Goal: Task Accomplishment & Management: Manage account settings

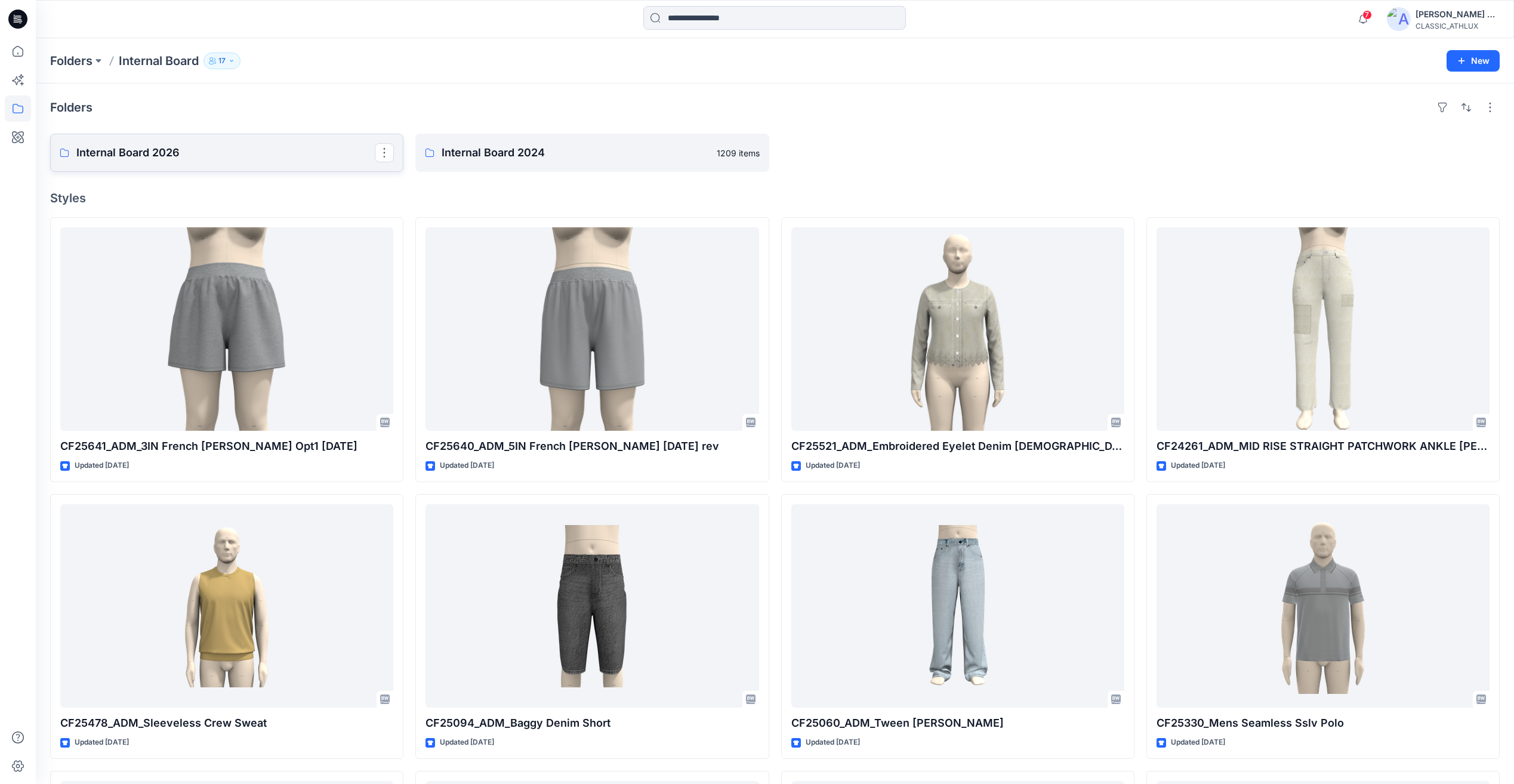
click at [205, 146] on p "Internal Board 2026" at bounding box center [225, 153] width 298 height 16
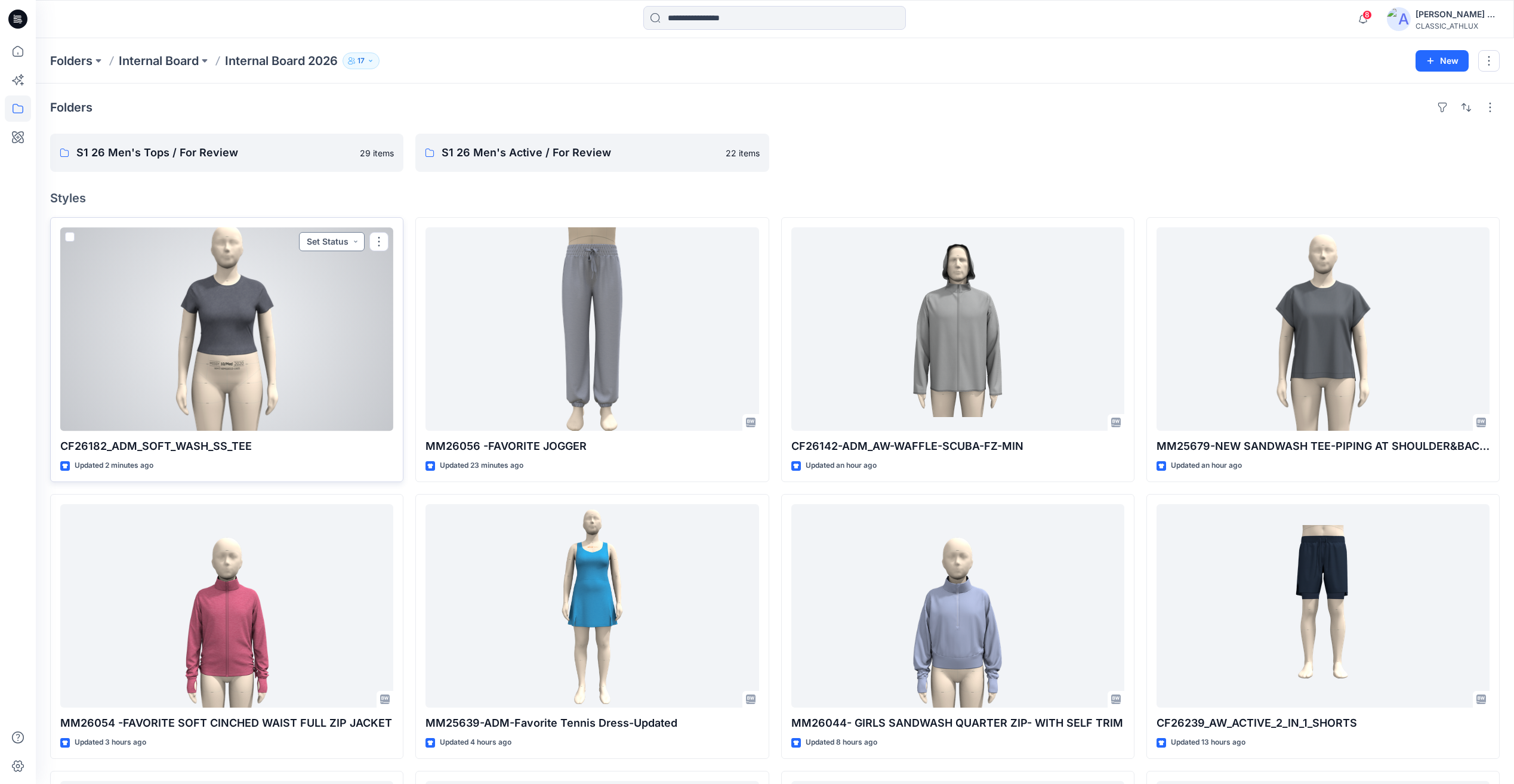
click at [342, 249] on button "Set Status" at bounding box center [332, 242] width 66 height 19
click at [314, 375] on p "Designer Need To Review" at bounding box center [315, 375] width 67 height 16
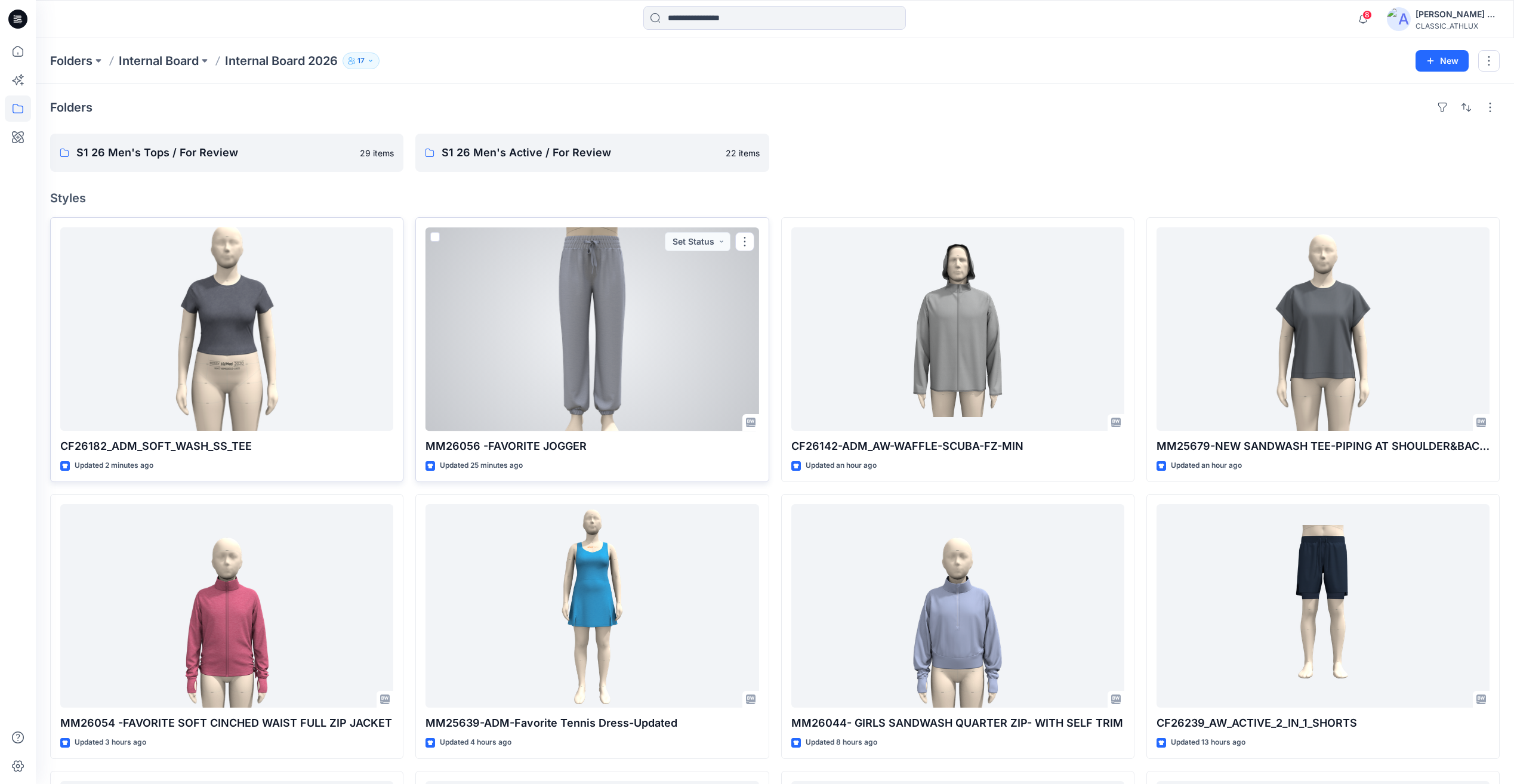
click at [663, 338] on div at bounding box center [592, 329] width 333 height 203
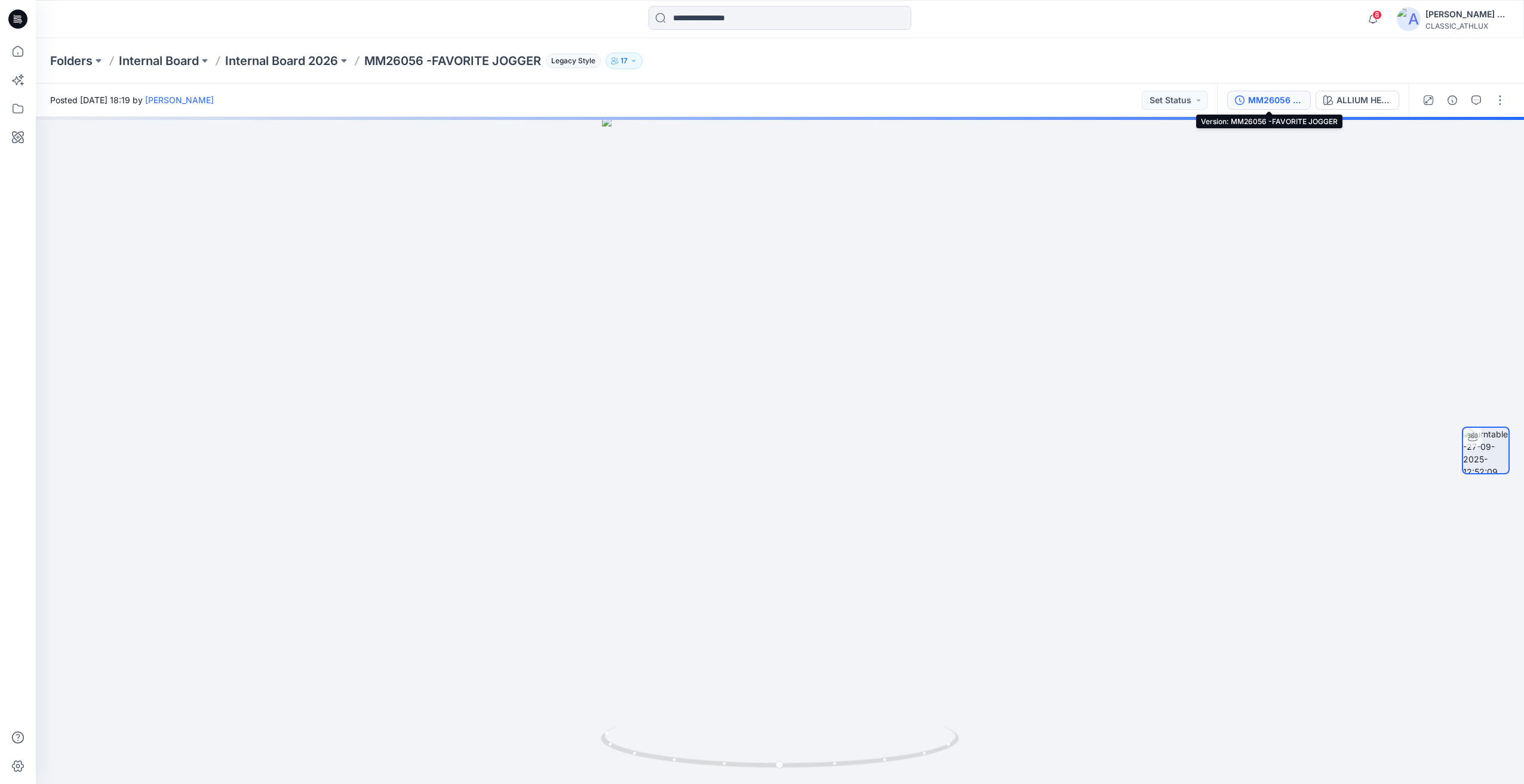
click at [1265, 99] on div "MM26056 -FAVORITE JOGGER" at bounding box center [1275, 100] width 55 height 13
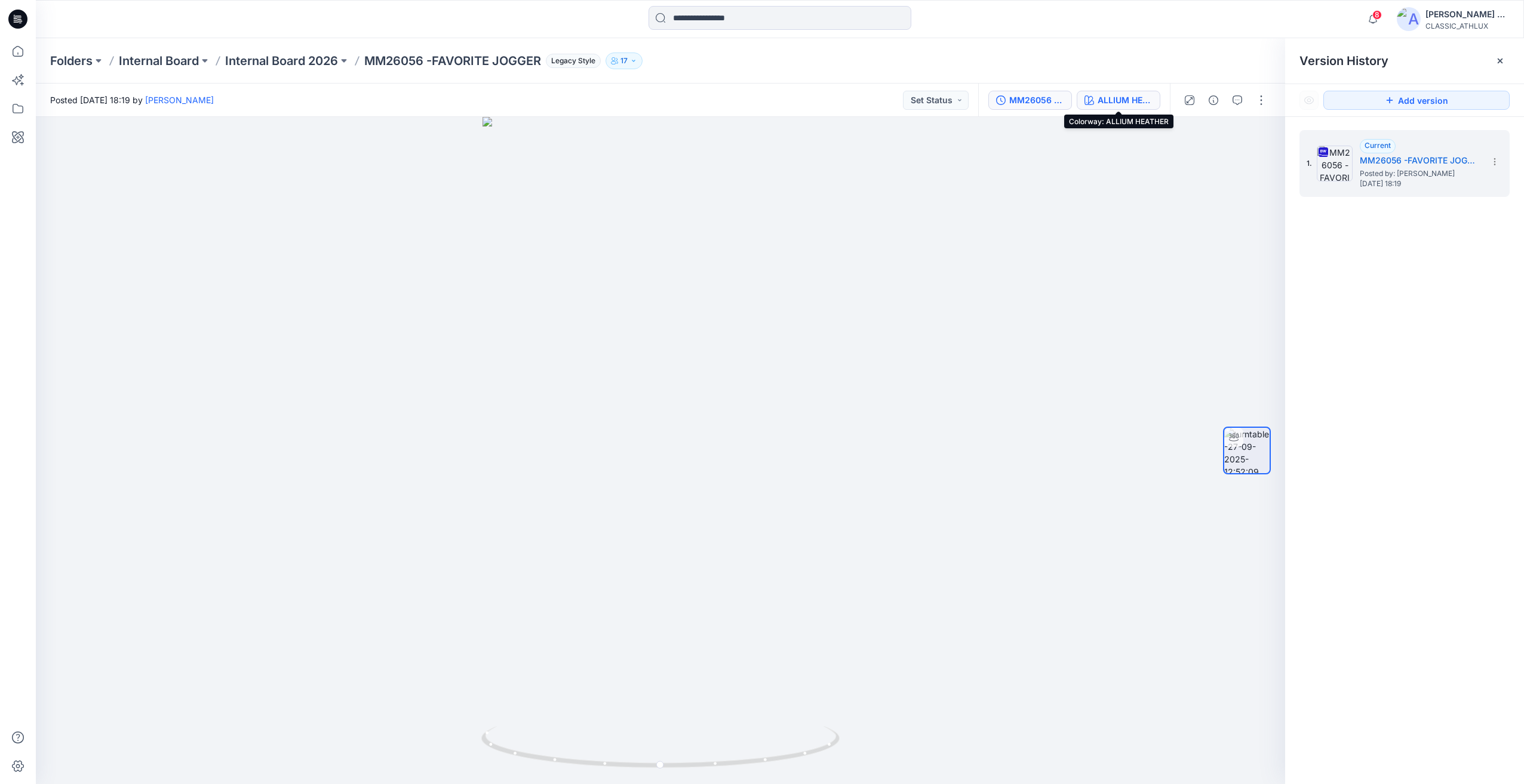
click at [1121, 101] on div "ALLIUM HEATHER" at bounding box center [1125, 100] width 55 height 13
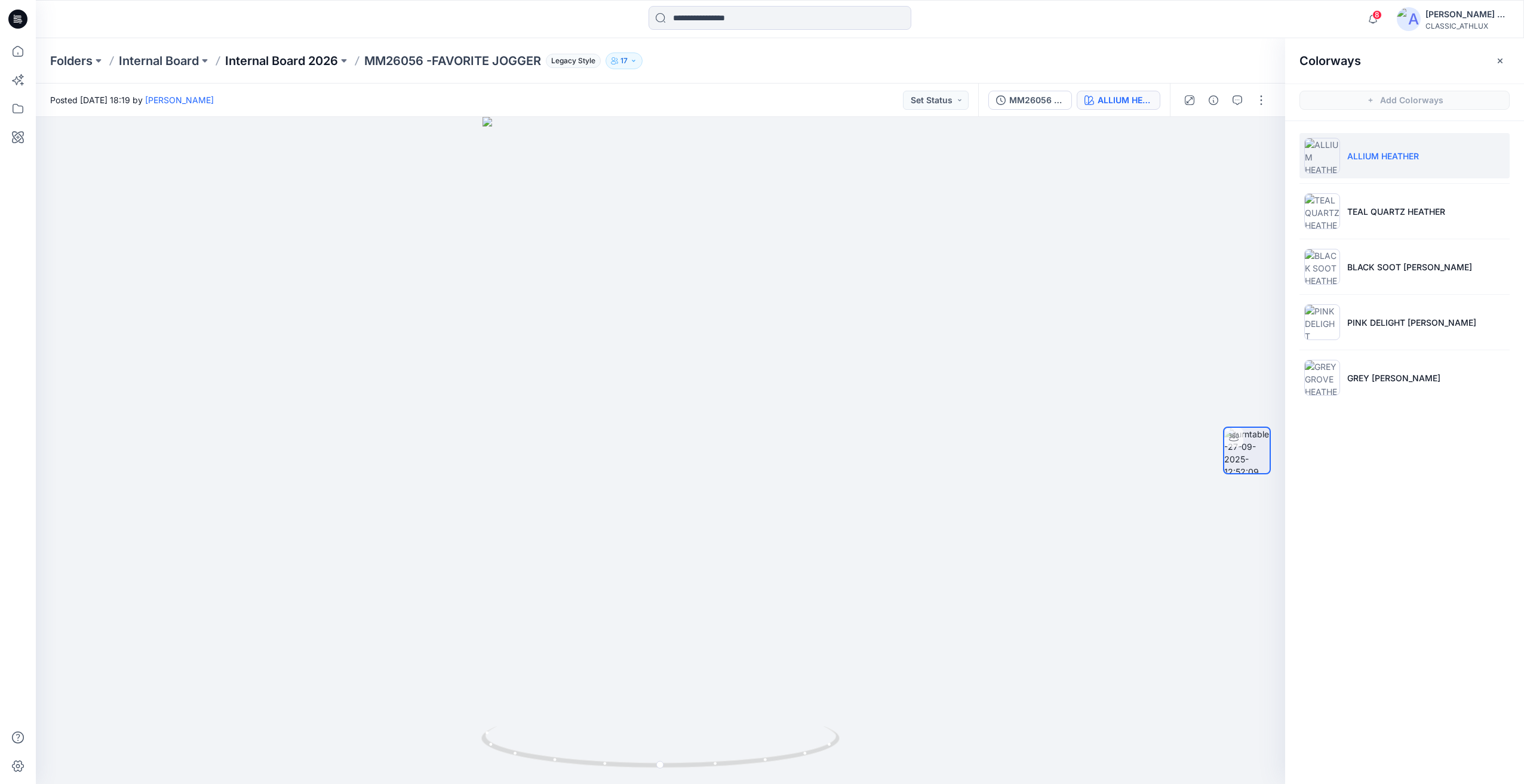
click at [272, 62] on p "Internal Board 2026" at bounding box center [281, 60] width 113 height 16
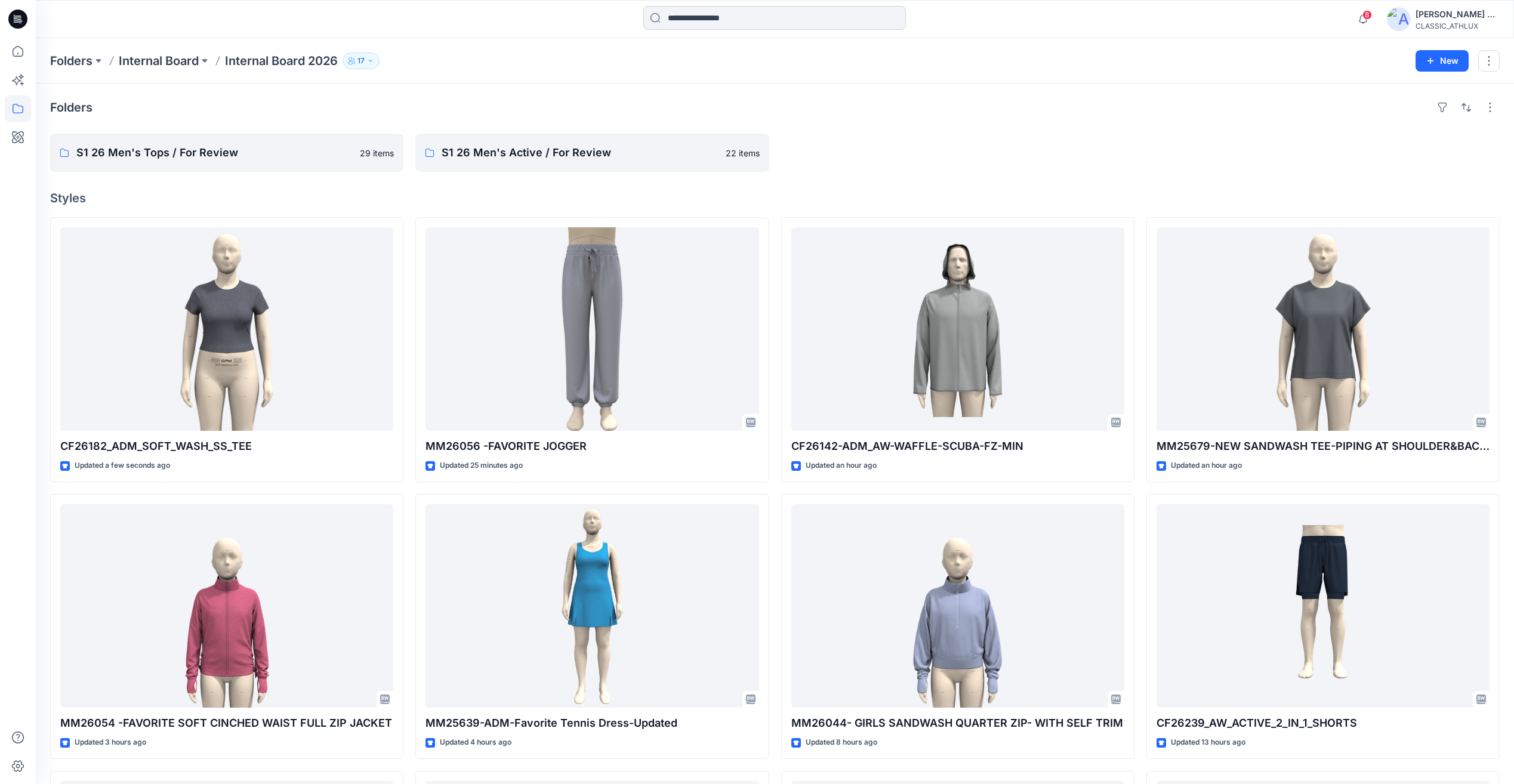
click at [721, 21] on input at bounding box center [774, 18] width 263 height 24
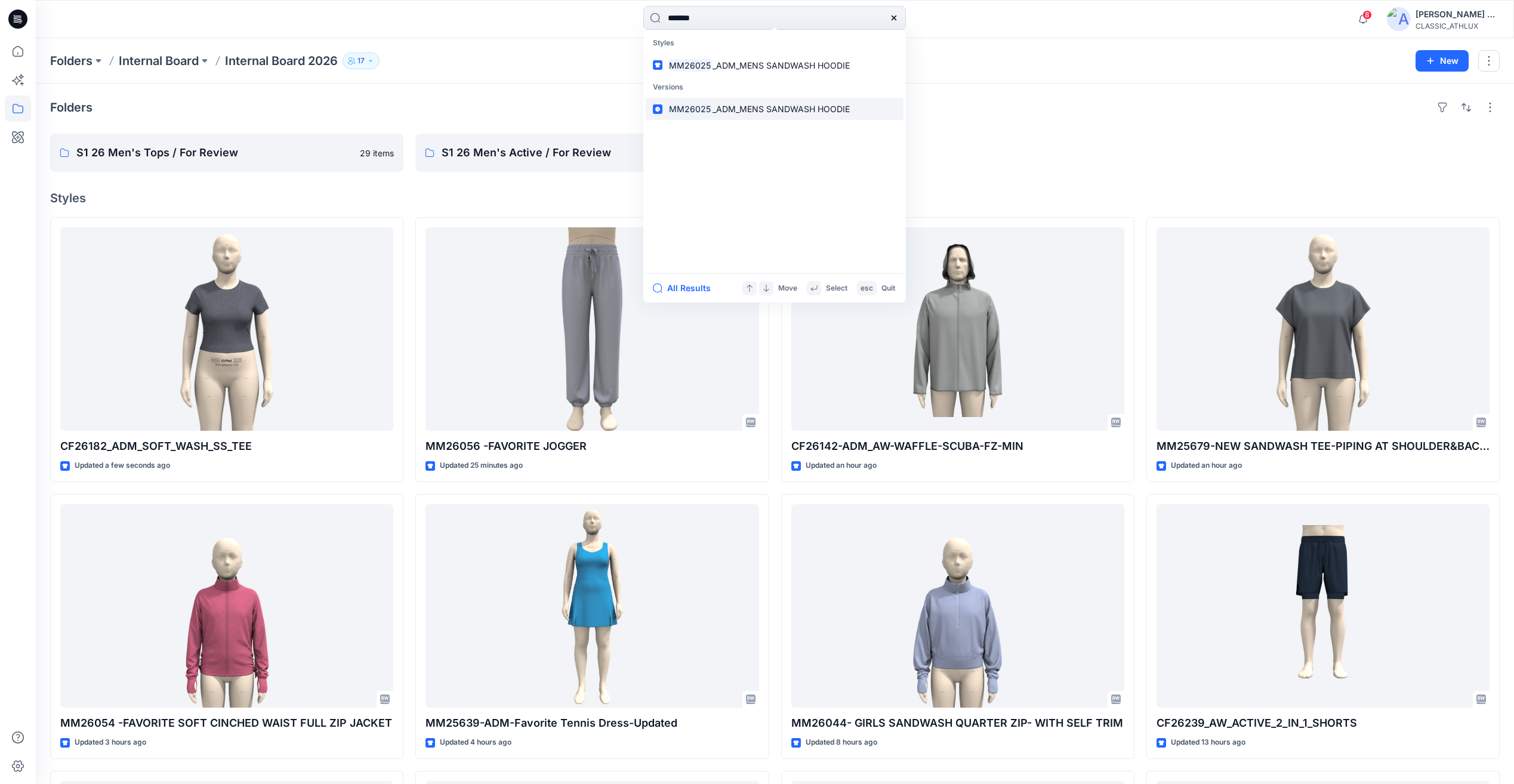
type input "*******"
click at [751, 114] on span "_ADM_MENS SANDWASH HOODIE" at bounding box center [781, 108] width 137 height 10
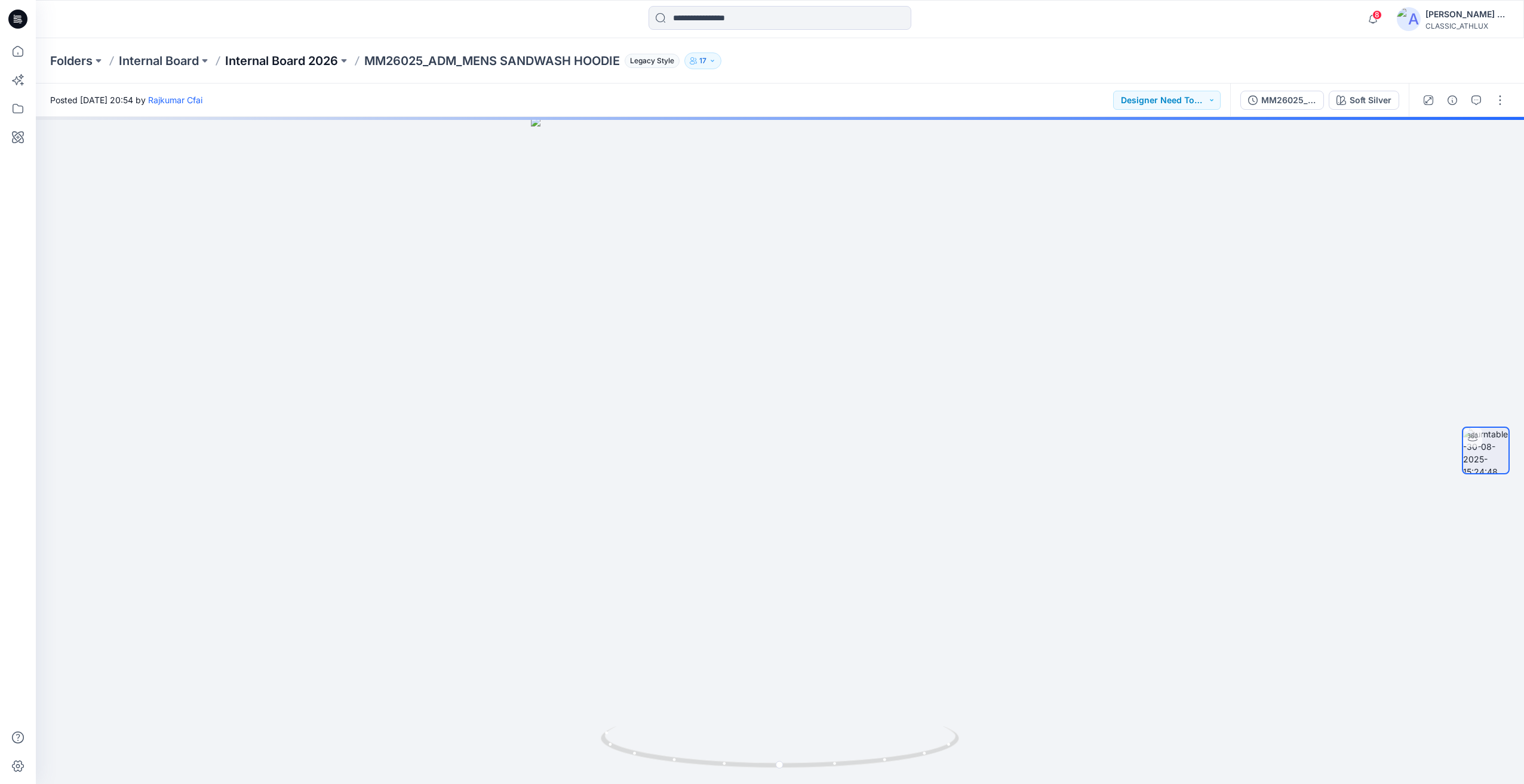
click at [293, 67] on p "Internal Board 2026" at bounding box center [281, 60] width 113 height 16
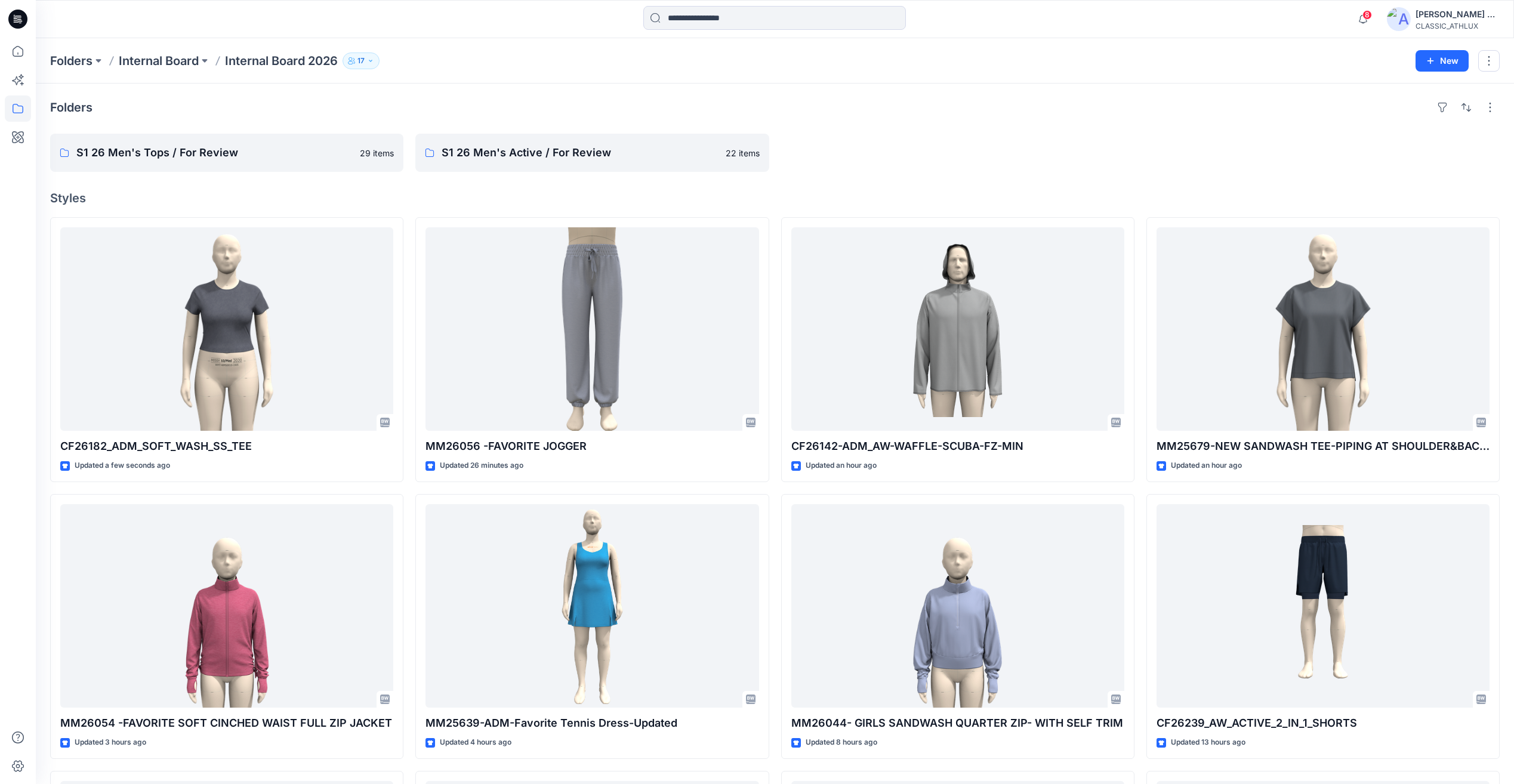
click at [695, 5] on div "8 Notifications Sujitha Mathavan shared MM26056 -FAVORITE JOGGER in Internal Bo…" at bounding box center [775, 19] width 1478 height 38
click at [694, 10] on input at bounding box center [774, 18] width 263 height 24
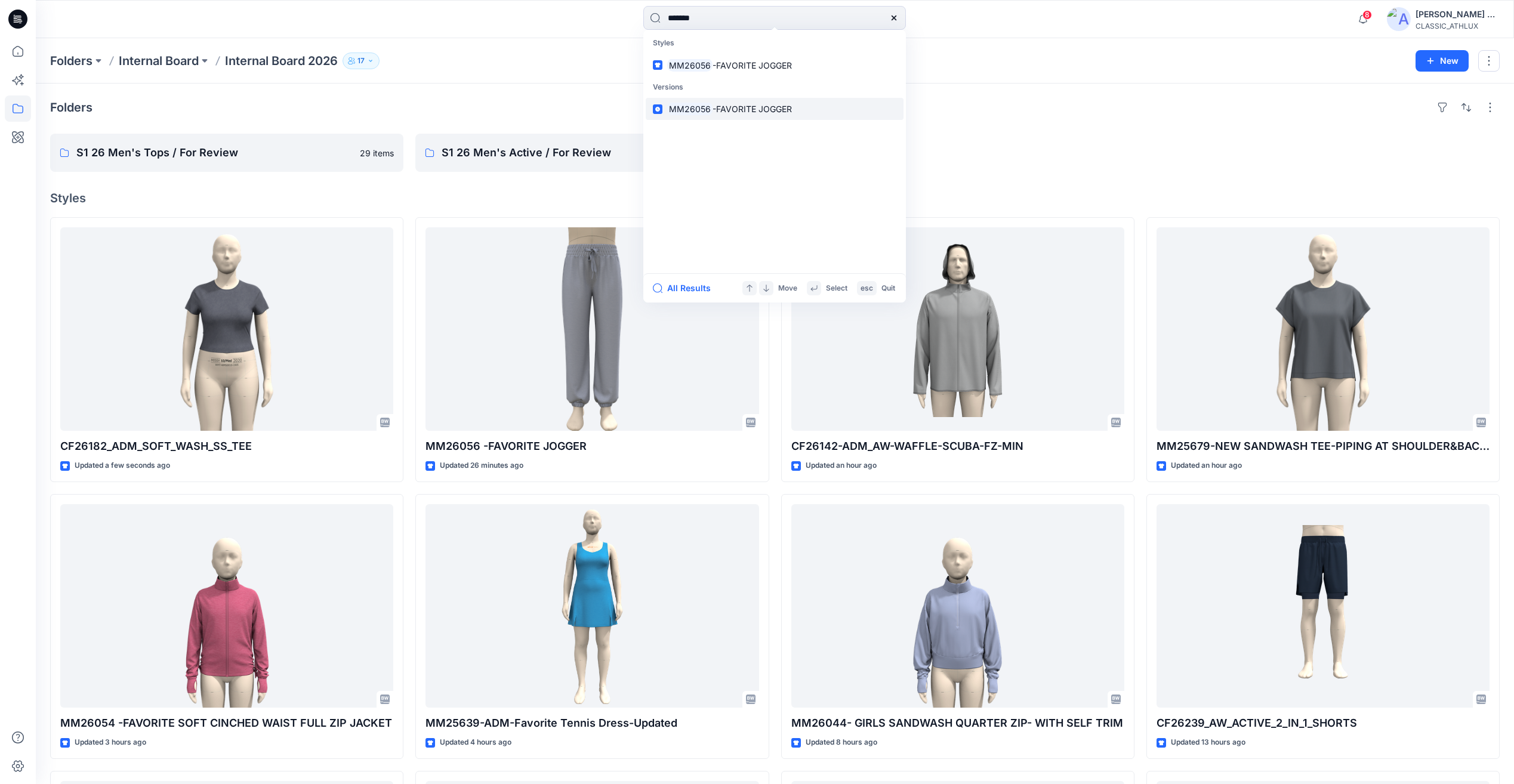
type input "*******"
click at [742, 113] on span "-FAVORITE JOGGER" at bounding box center [752, 108] width 80 height 10
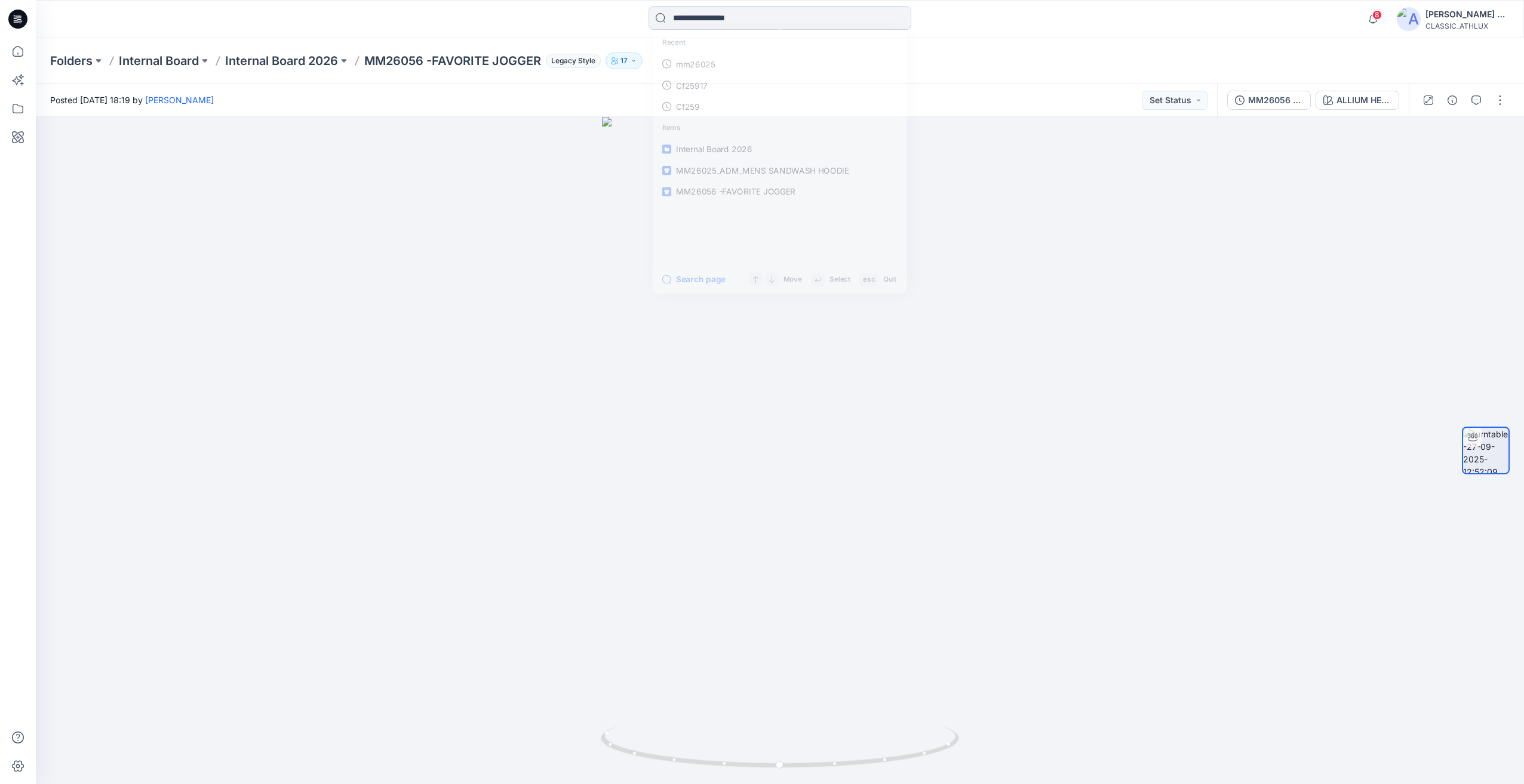
click at [736, 17] on input at bounding box center [779, 18] width 263 height 24
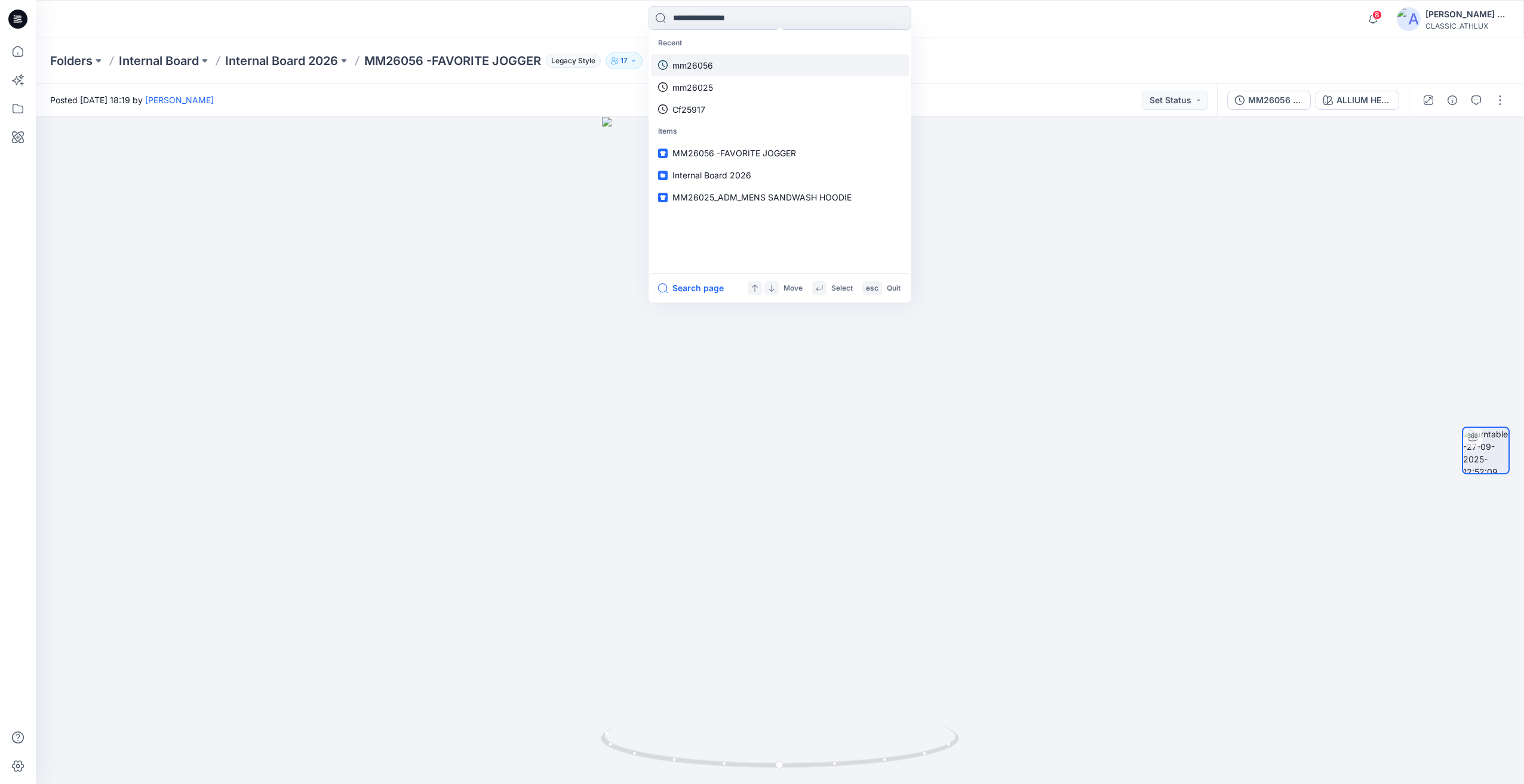
click at [719, 57] on link "mm26056" at bounding box center [780, 65] width 258 height 22
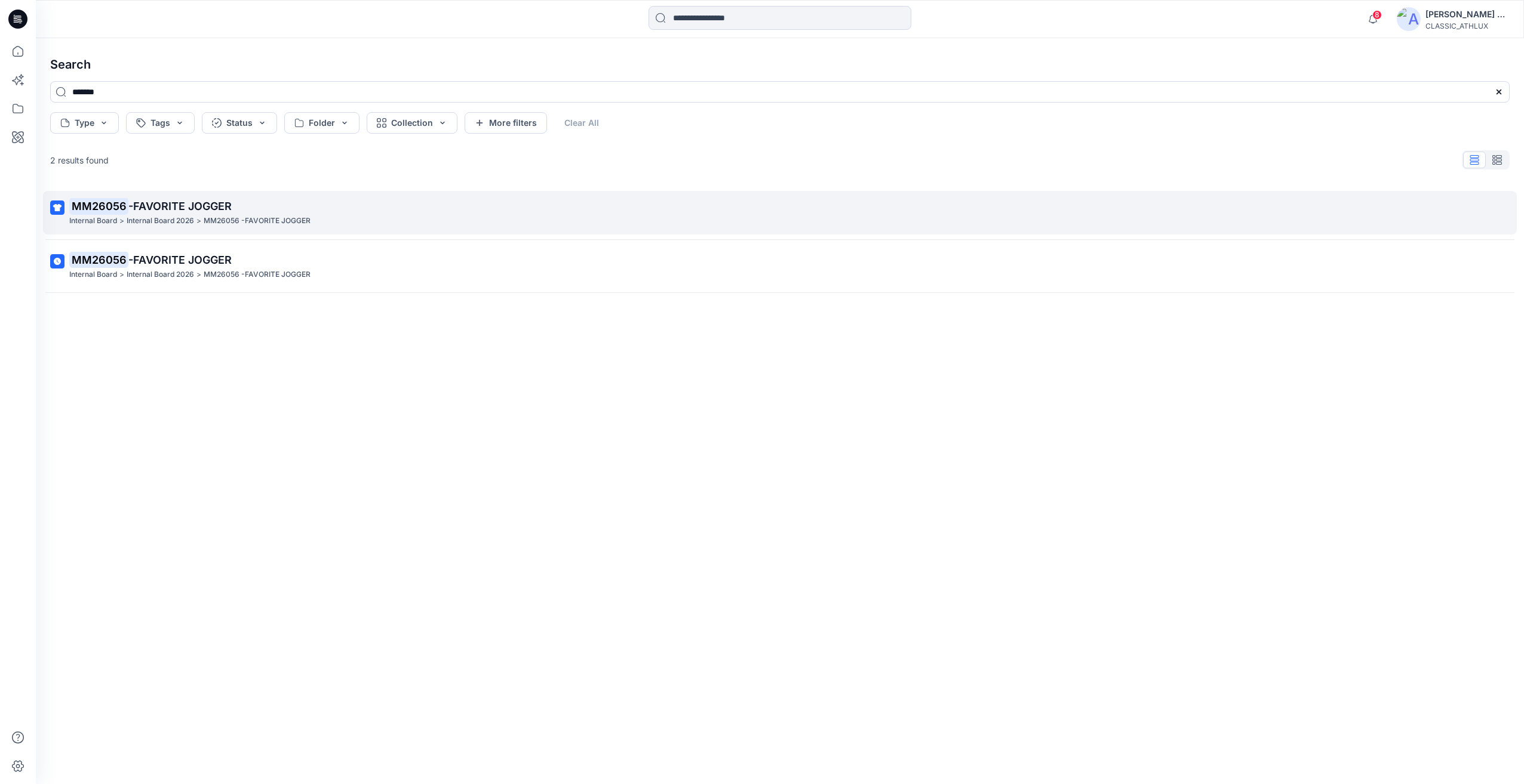
click at [403, 222] on div "Internal Board > Internal Board 2026 > MM26056 -FAVORITE JOGGER" at bounding box center [779, 221] width 1419 height 13
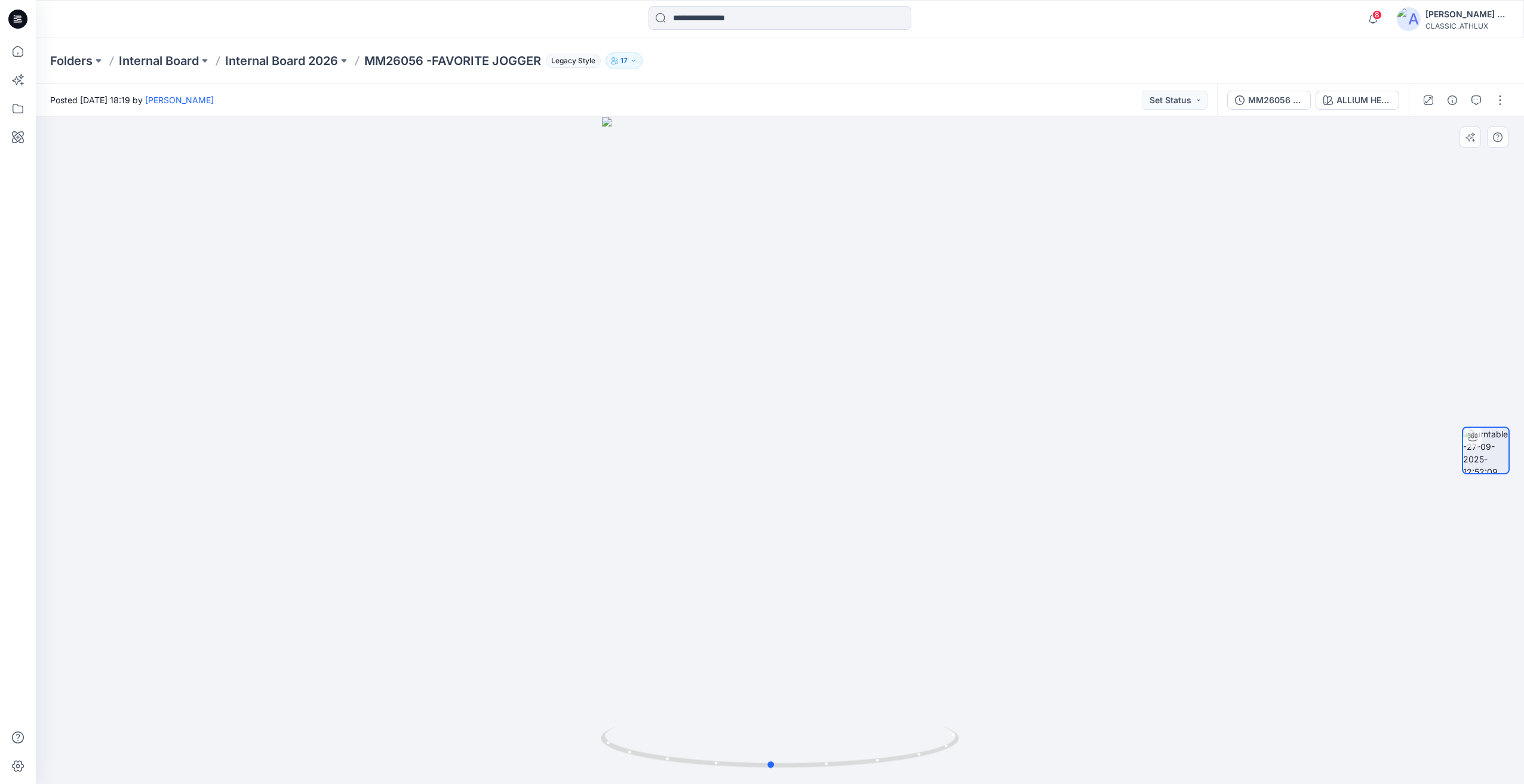
drag, startPoint x: 1017, startPoint y: 445, endPoint x: 1124, endPoint y: 393, distance: 119.0
click at [1031, 432] on div at bounding box center [779, 450] width 1487 height 667
click at [303, 59] on p "Internal Board 2026" at bounding box center [281, 60] width 113 height 16
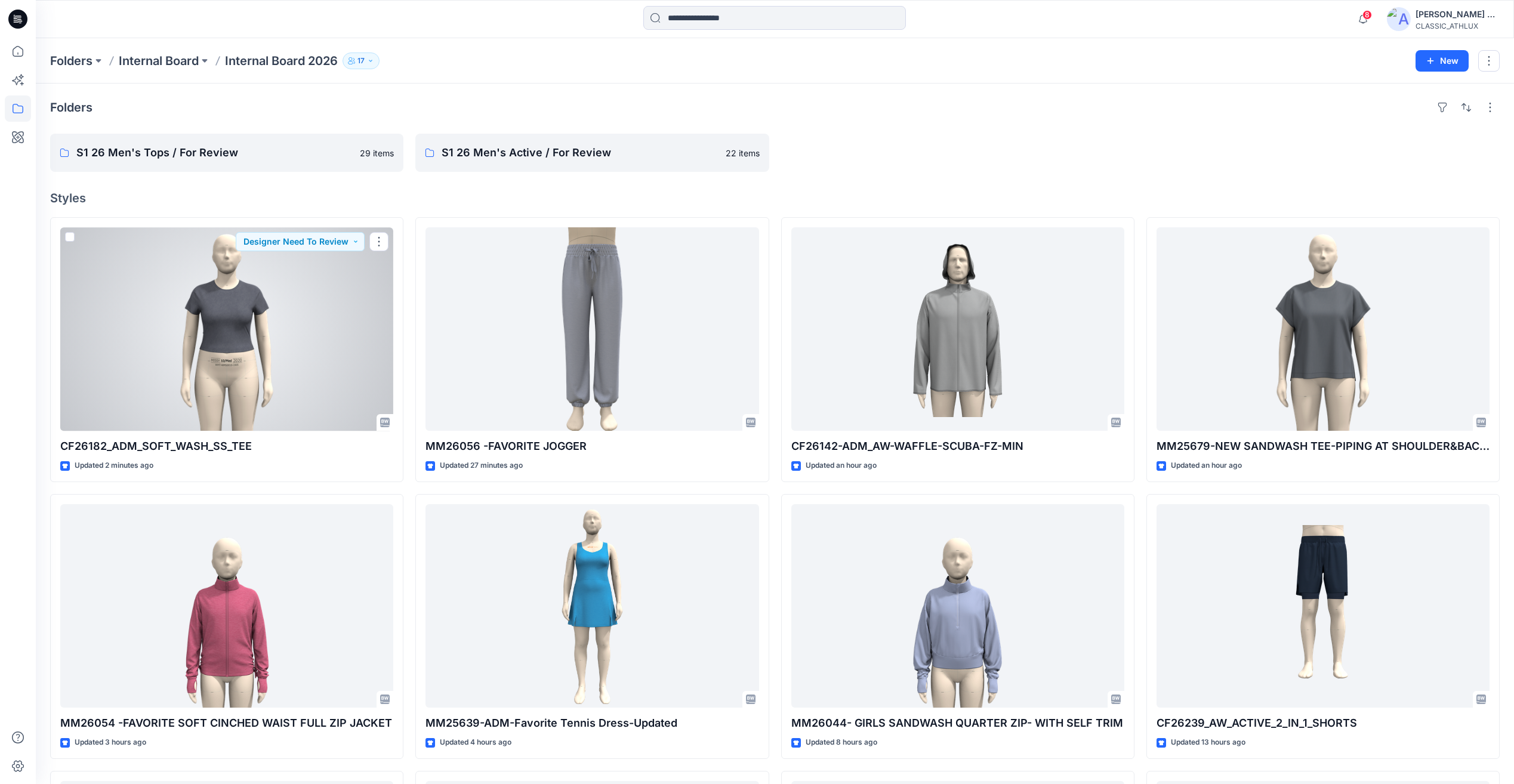
click at [275, 366] on div at bounding box center [227, 329] width 333 height 203
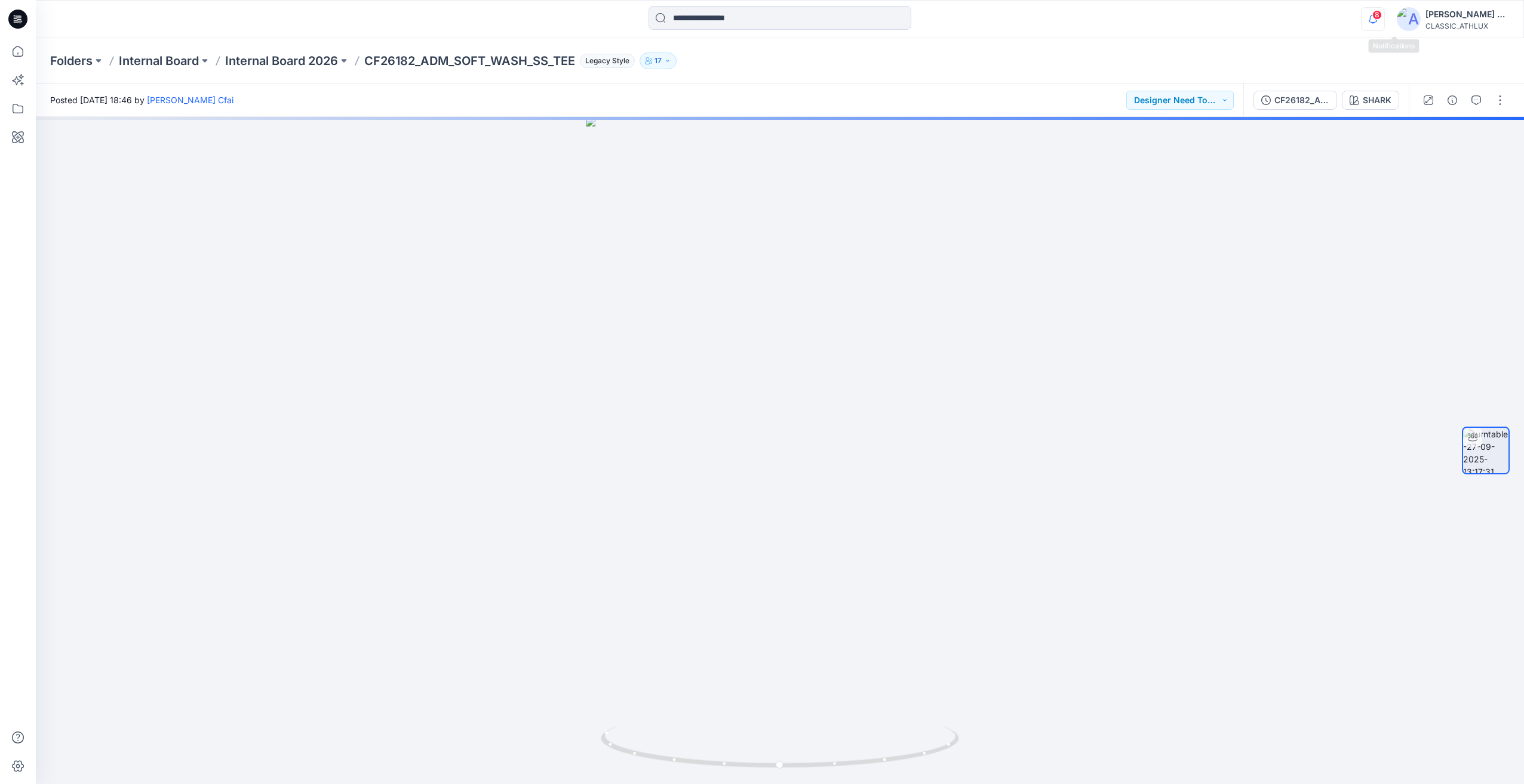
click at [1384, 27] on icon "button" at bounding box center [1372, 19] width 23 height 24
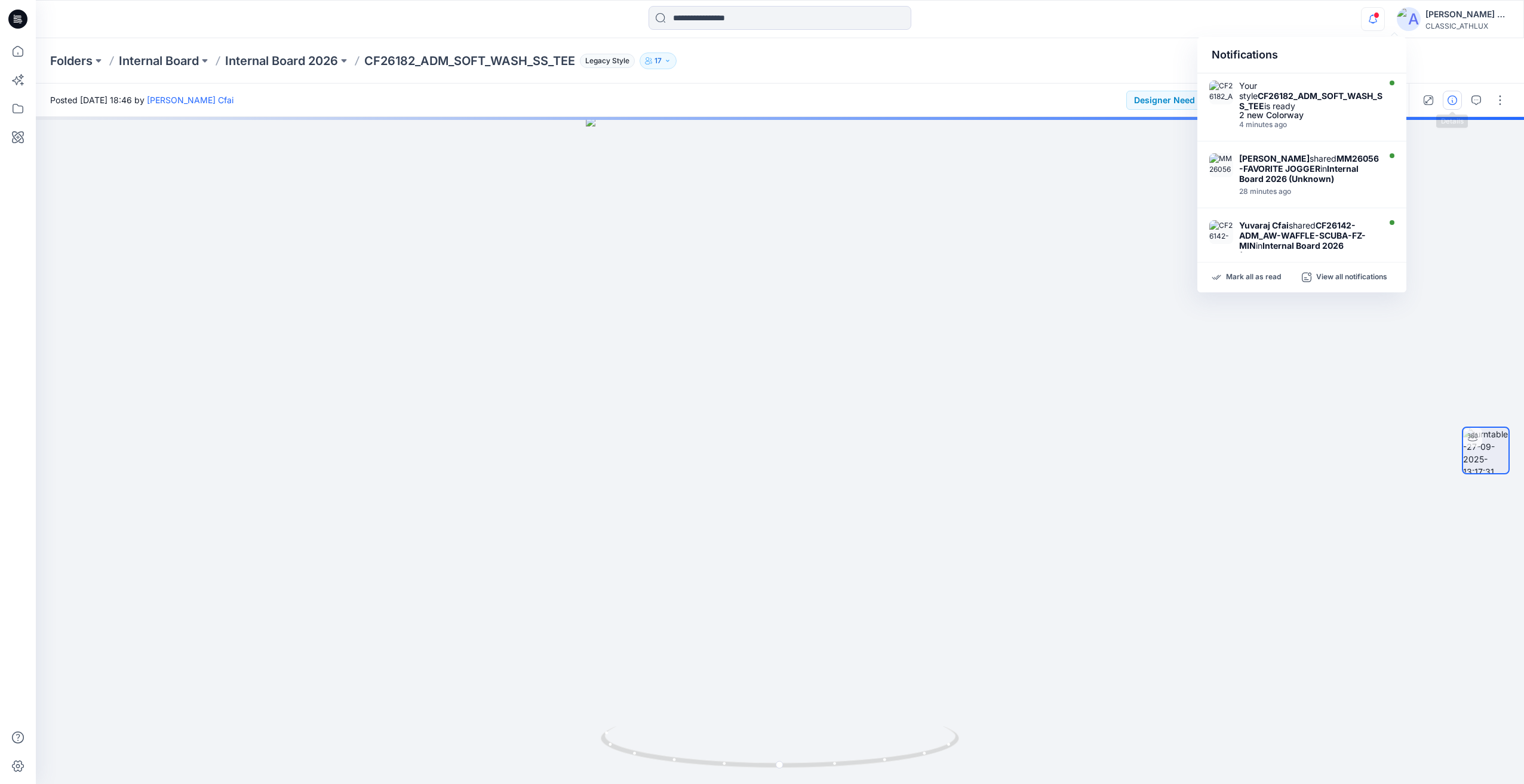
click at [1458, 106] on button "button" at bounding box center [1452, 100] width 19 height 19
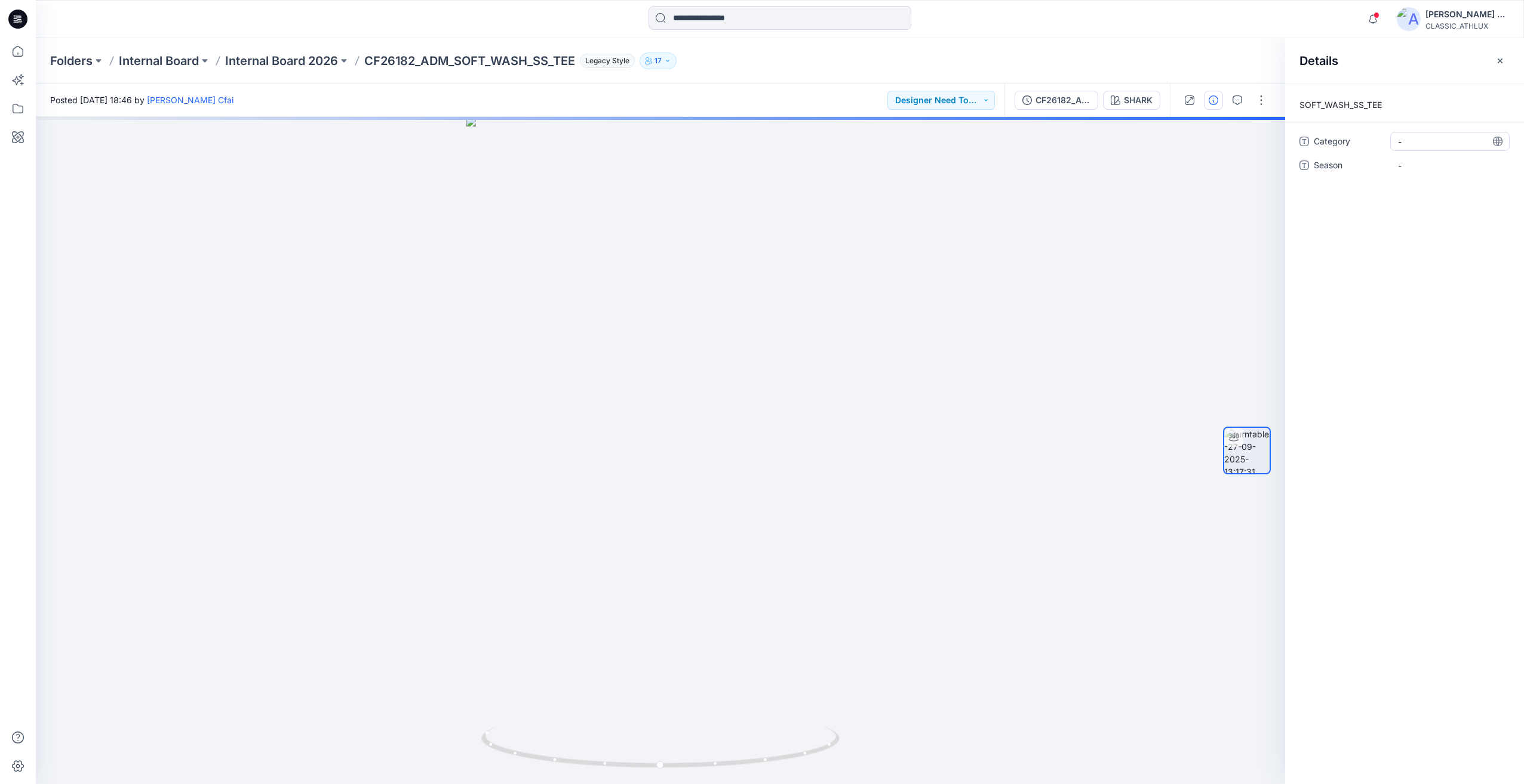
click at [1424, 144] on span "-" at bounding box center [1449, 142] width 103 height 13
type textarea "**********"
click at [1427, 166] on span "-" at bounding box center [1449, 166] width 103 height 13
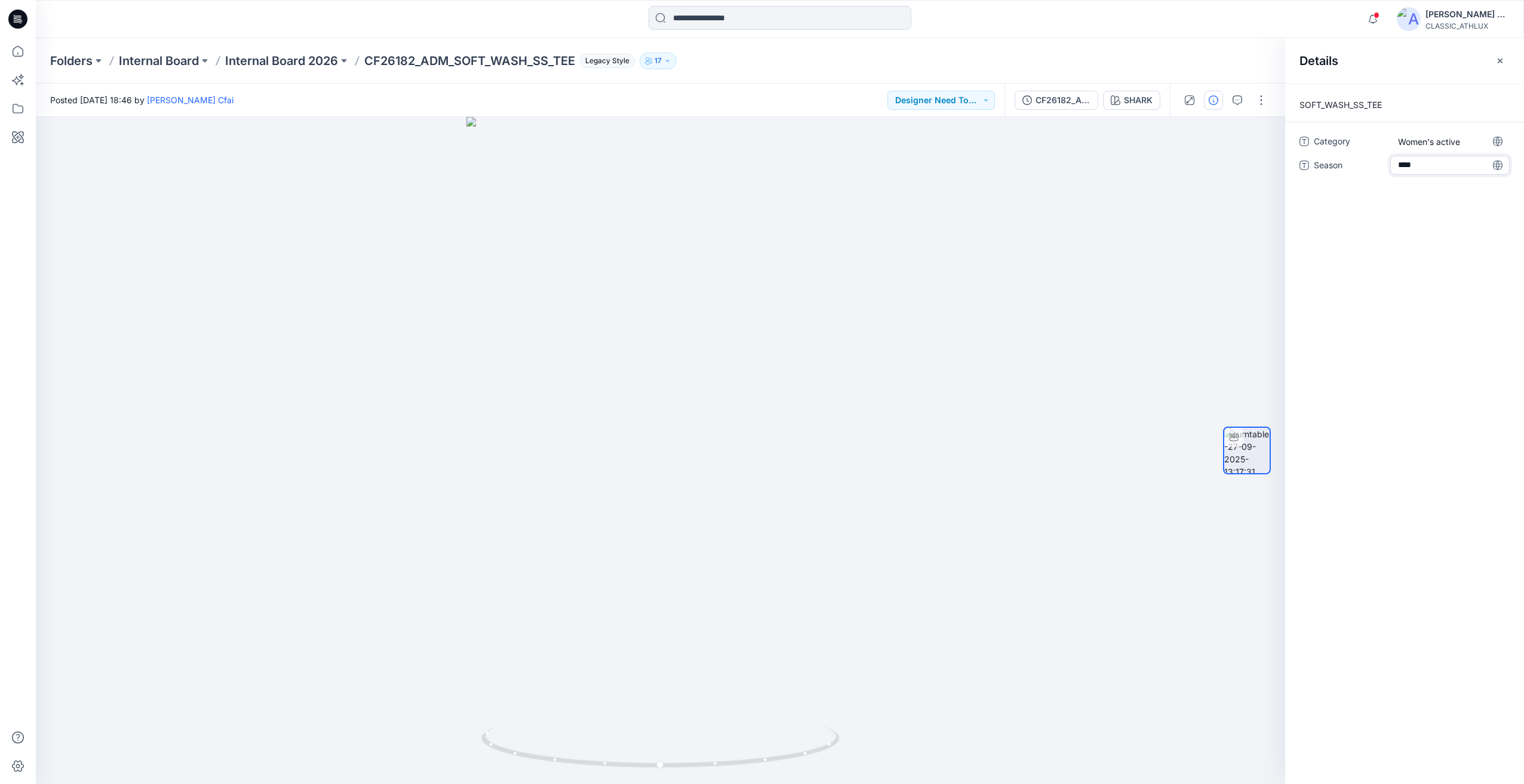
type textarea "*****"
click at [1422, 382] on div "SOFT_WASH_SS_TEE Category Women's active Season S3 26" at bounding box center [1404, 434] width 239 height 701
click at [1499, 66] on button "button" at bounding box center [1499, 60] width 19 height 19
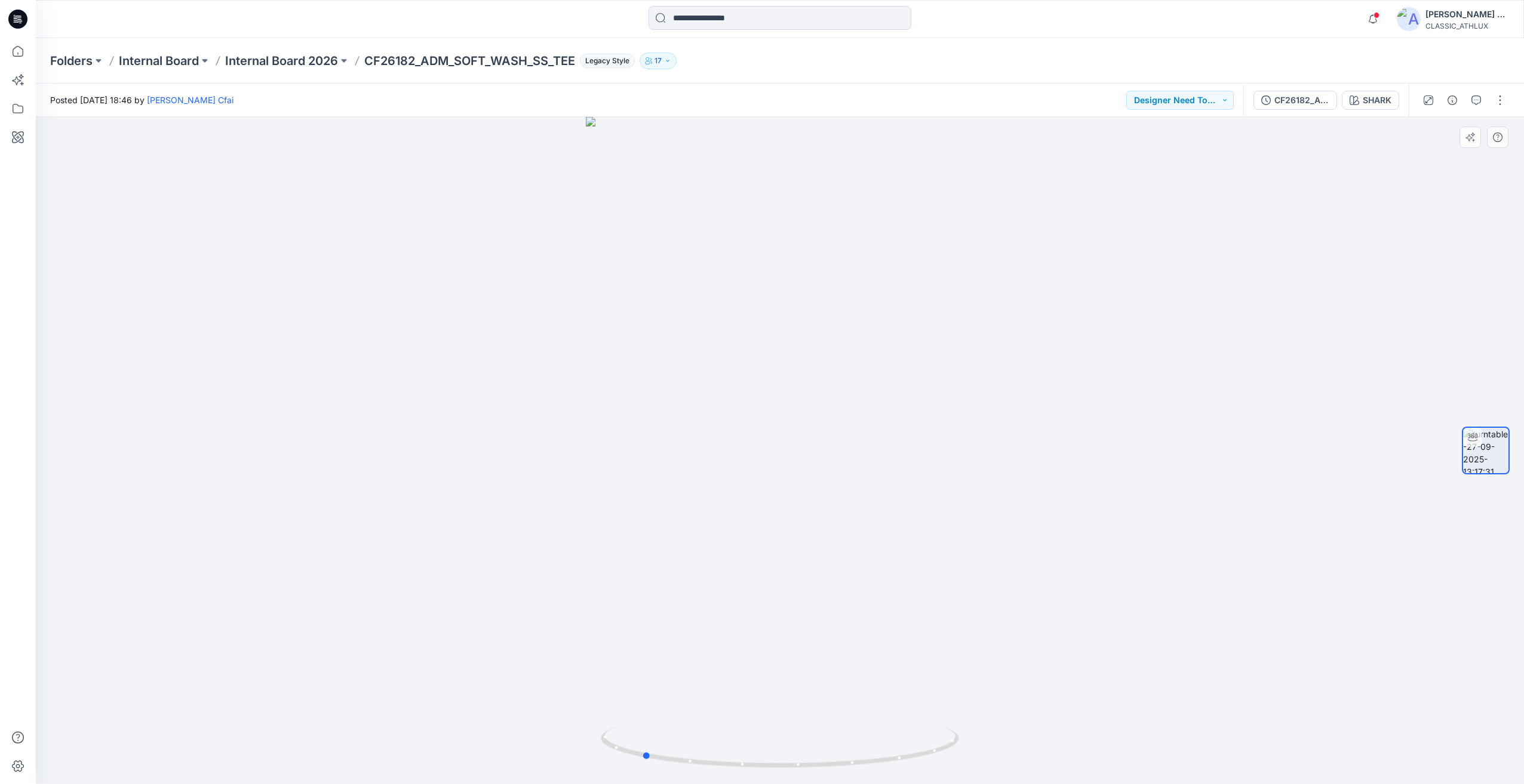
drag, startPoint x: 1101, startPoint y: 530, endPoint x: 1330, endPoint y: 539, distance: 229.2
click at [1330, 539] on div at bounding box center [779, 450] width 1487 height 667
click at [313, 61] on p "Internal Board 2026" at bounding box center [281, 60] width 113 height 16
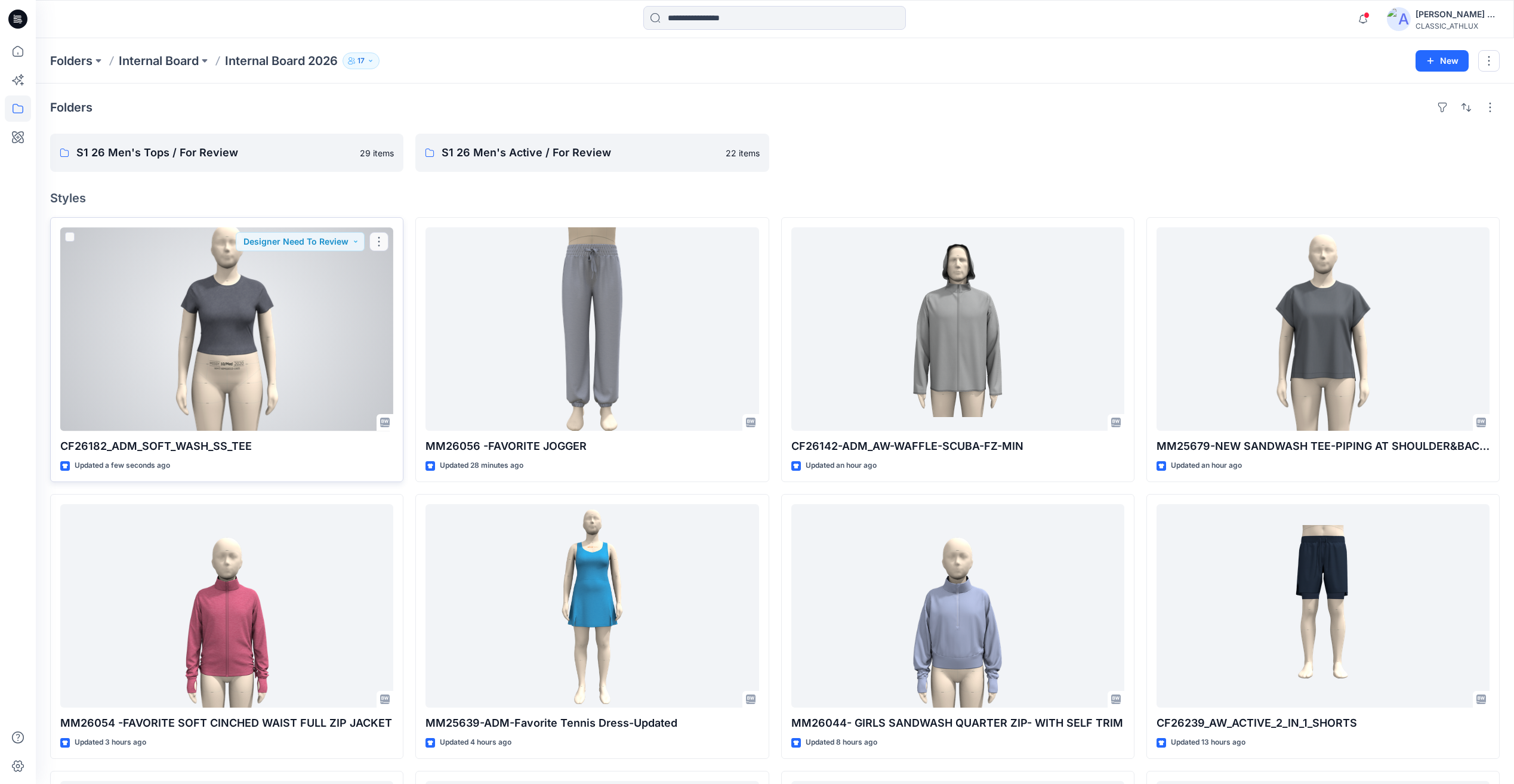
click at [201, 315] on div at bounding box center [227, 329] width 333 height 203
